Goal: Information Seeking & Learning: Learn about a topic

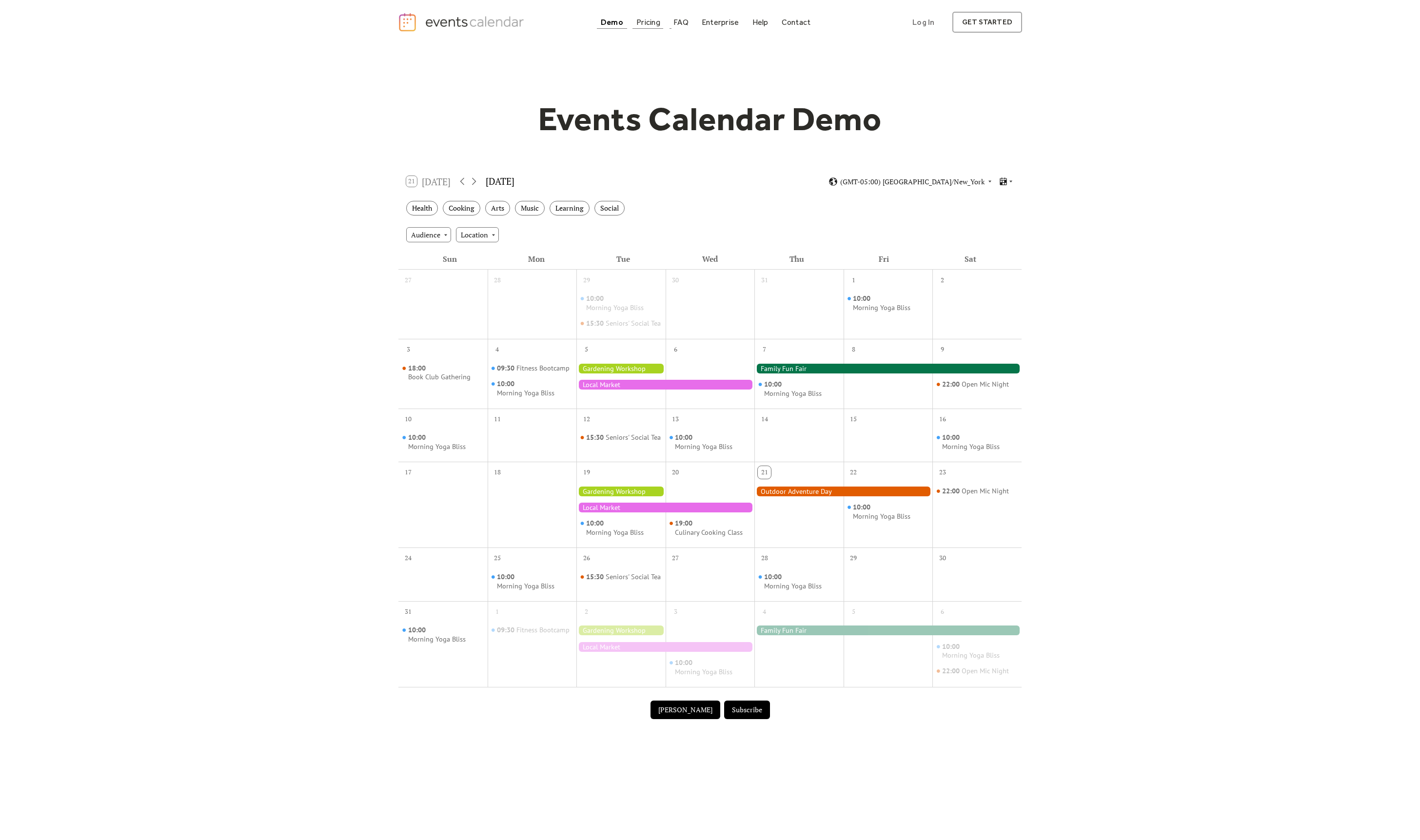
click at [649, 22] on div "Pricing" at bounding box center [648, 22] width 24 height 6
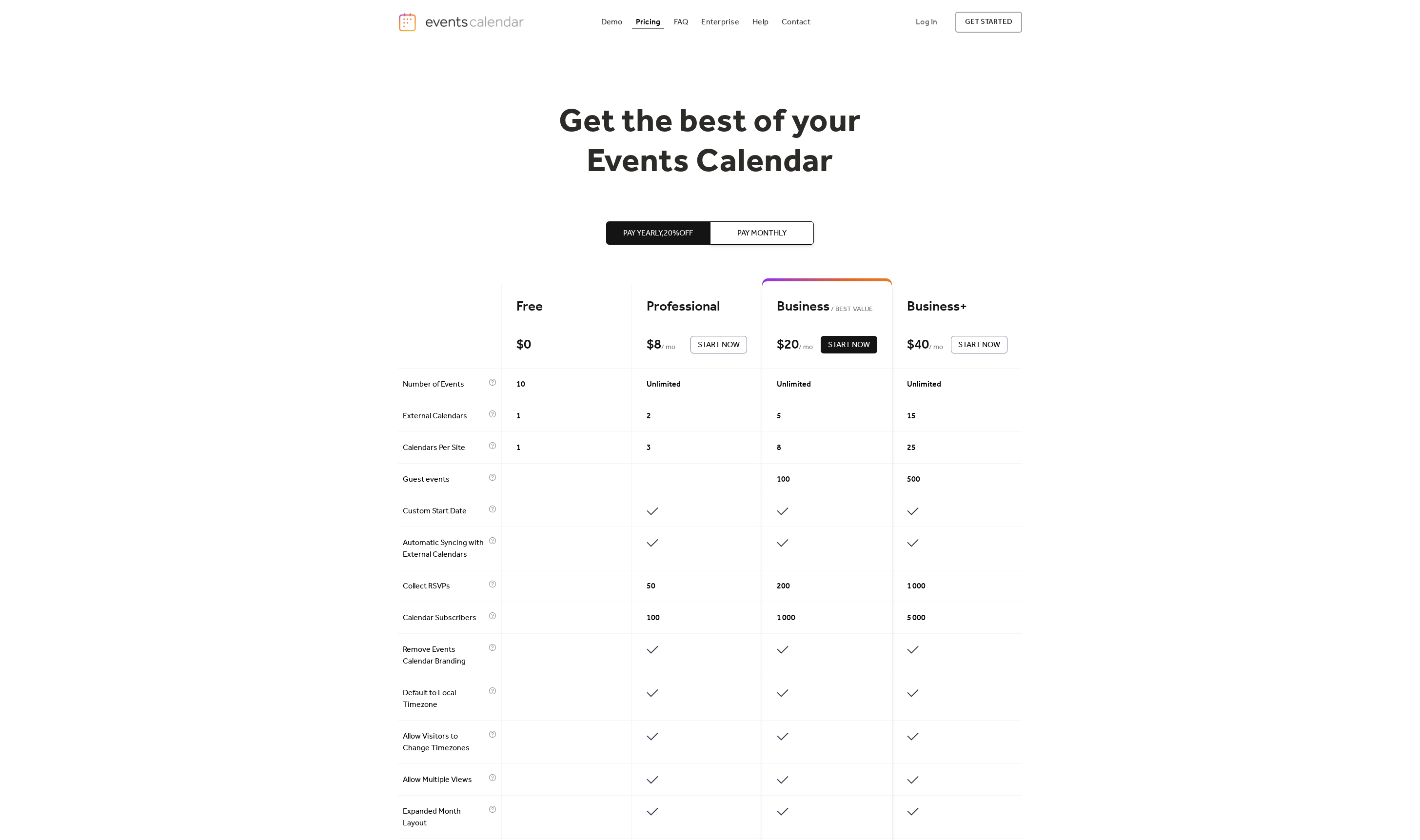
click at [469, 21] on img "home" at bounding box center [462, 22] width 129 height 20
